Goal: Obtain resource: Download file/media

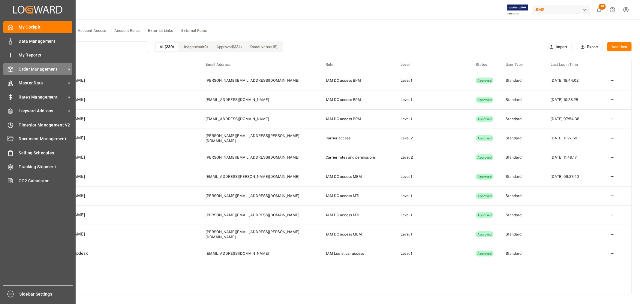
click at [43, 68] on span "Order Management" at bounding box center [42, 69] width 47 height 6
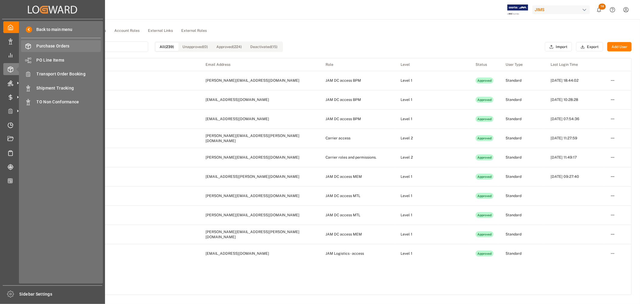
click at [50, 46] on span "Purchase Orders" at bounding box center [69, 46] width 65 height 6
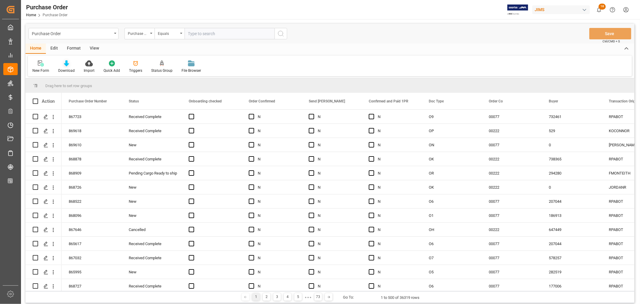
click at [65, 64] on icon at bounding box center [66, 63] width 5 height 6
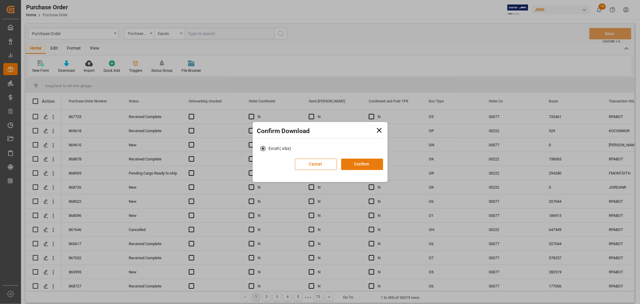
click at [365, 163] on button "Confirm" at bounding box center [362, 164] width 42 height 11
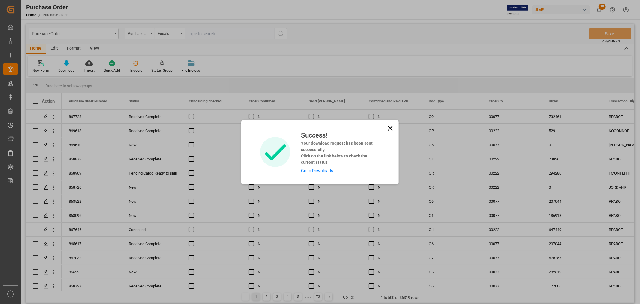
click at [310, 169] on link "Go to Downloads" at bounding box center [317, 170] width 32 height 5
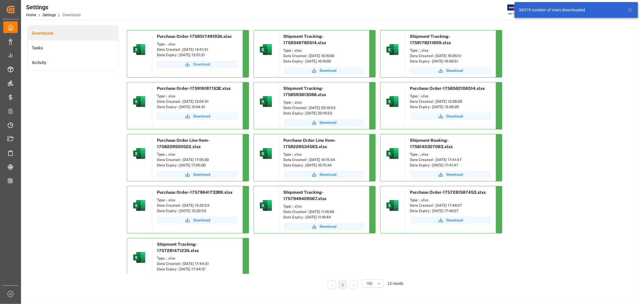
click at [196, 64] on span "Download" at bounding box center [201, 64] width 17 height 5
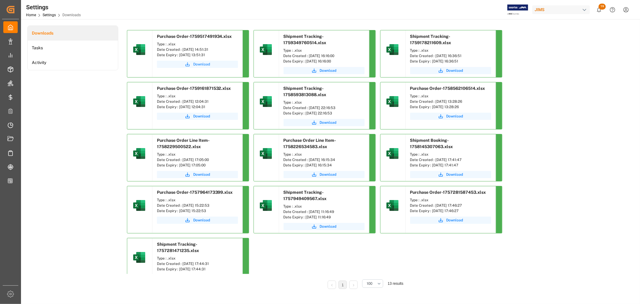
click at [204, 65] on span "Download" at bounding box center [201, 64] width 17 height 5
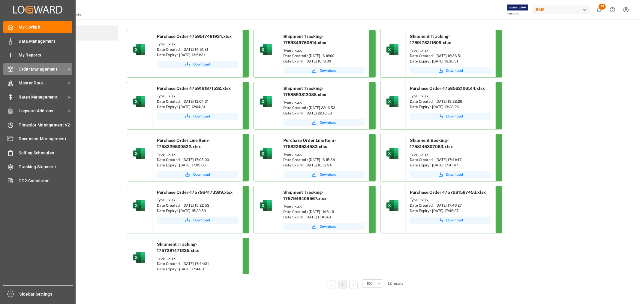
click at [35, 67] on span "Order Management" at bounding box center [42, 69] width 47 height 6
click at [27, 69] on span "Order Management" at bounding box center [42, 69] width 47 height 6
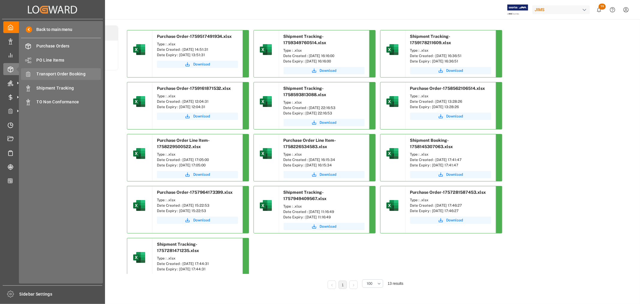
click at [59, 76] on span "Transport Order Booking" at bounding box center [69, 74] width 65 height 6
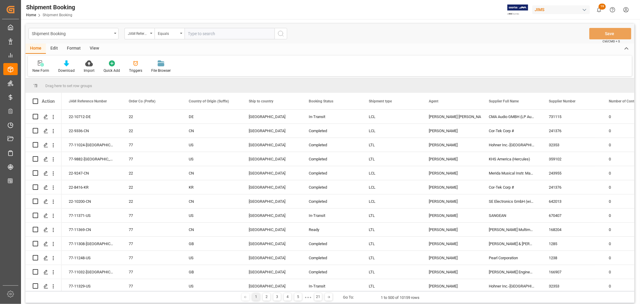
click at [198, 33] on input "text" at bounding box center [230, 33] width 90 height 11
type input "22-10835-MY"
click at [281, 32] on icon "search button" at bounding box center [280, 33] width 7 height 7
